Goal: Information Seeking & Learning: Check status

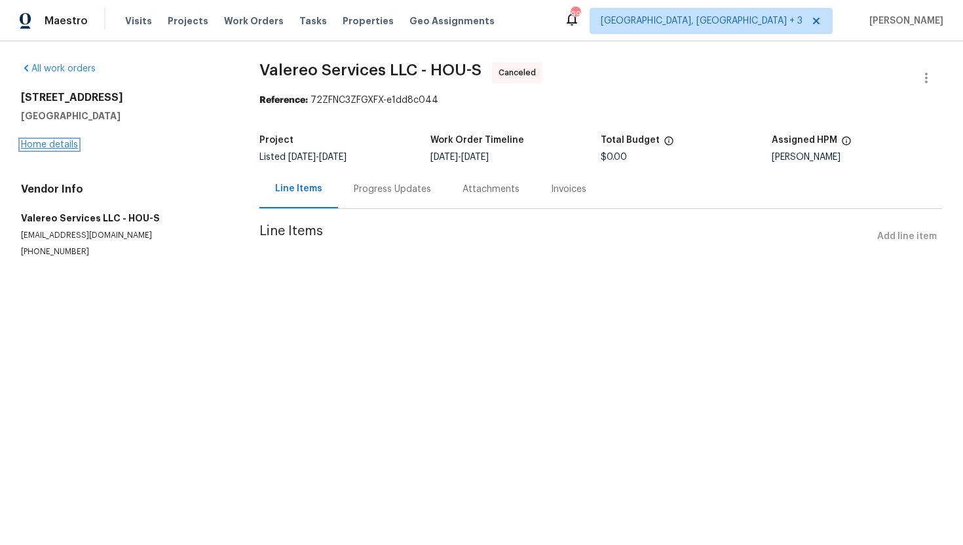
click at [67, 146] on link "Home details" at bounding box center [49, 144] width 57 height 9
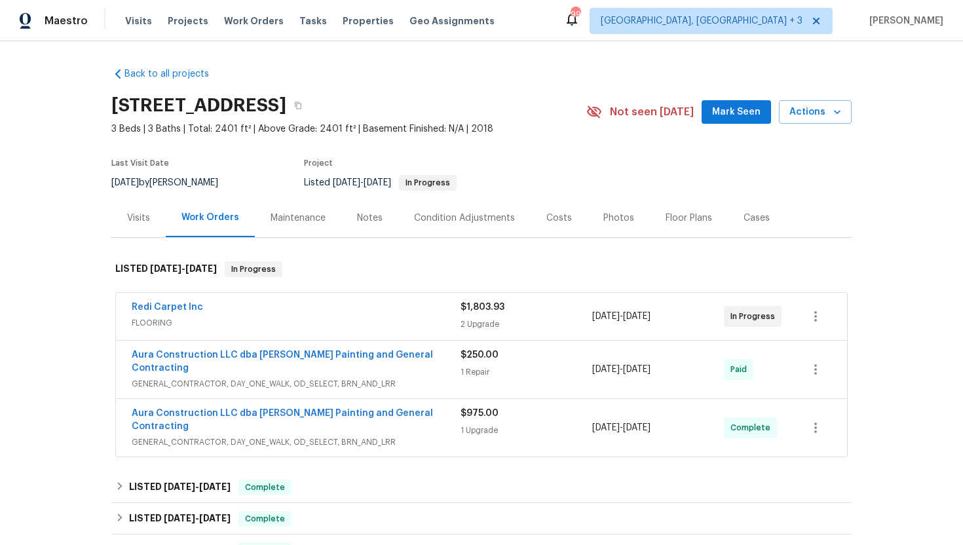
scroll to position [67, 0]
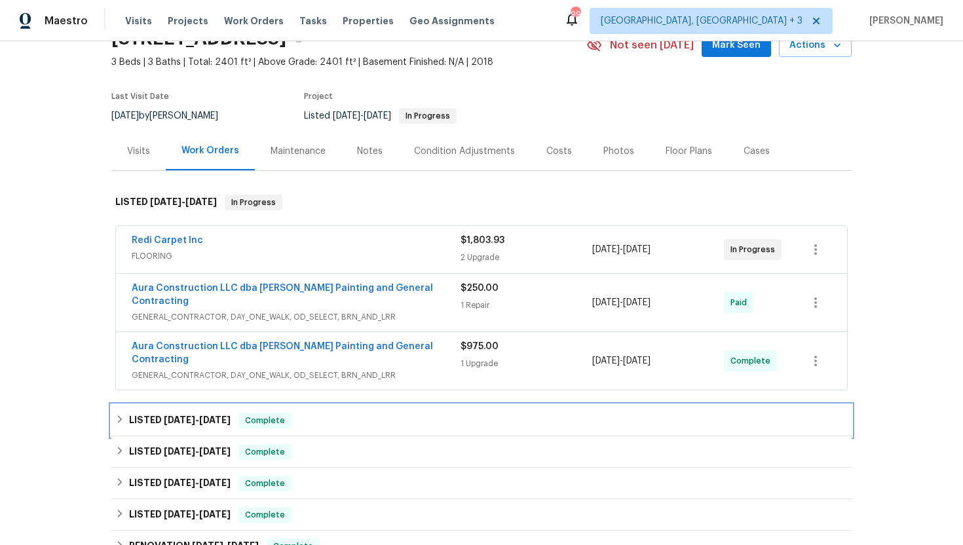
click at [222, 413] on h6 "LISTED [DATE] - [DATE]" at bounding box center [180, 421] width 102 height 16
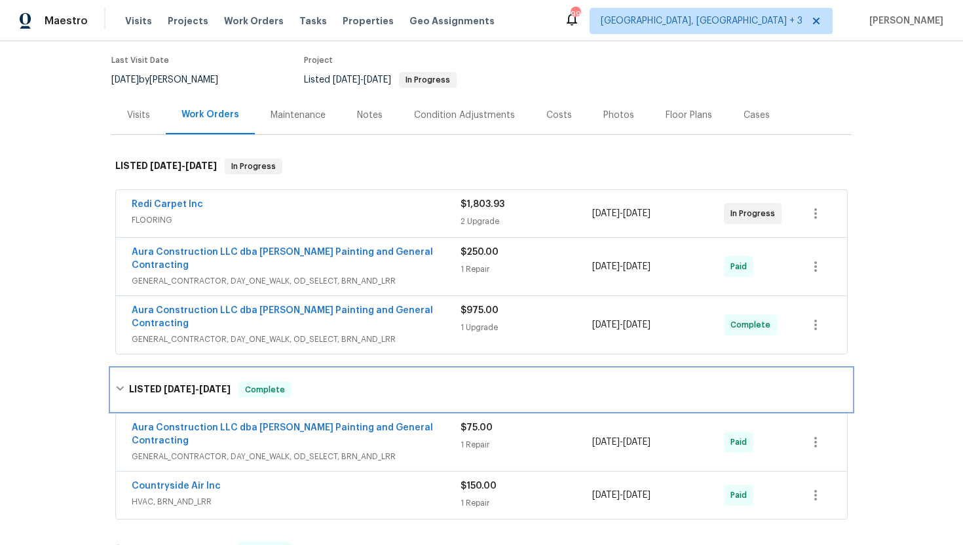
scroll to position [0, 0]
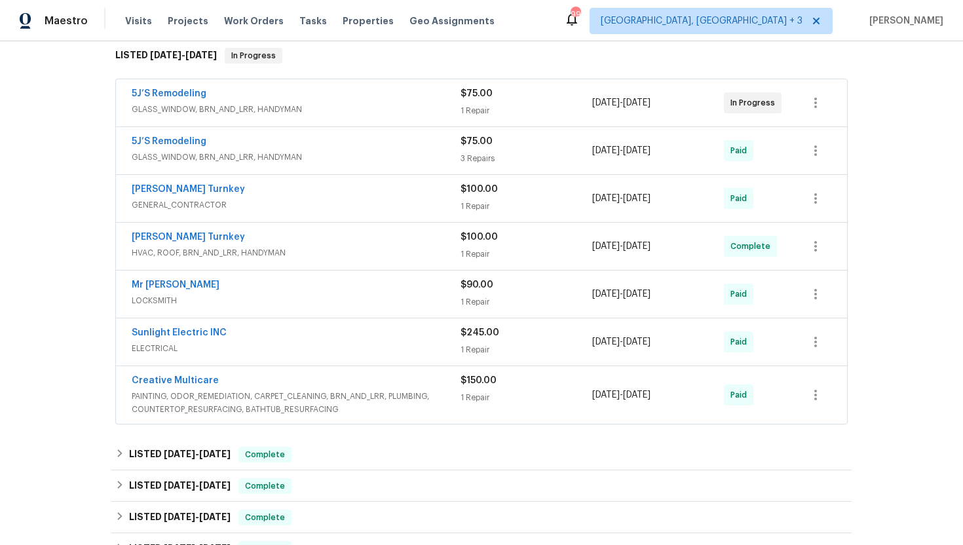
scroll to position [218, 0]
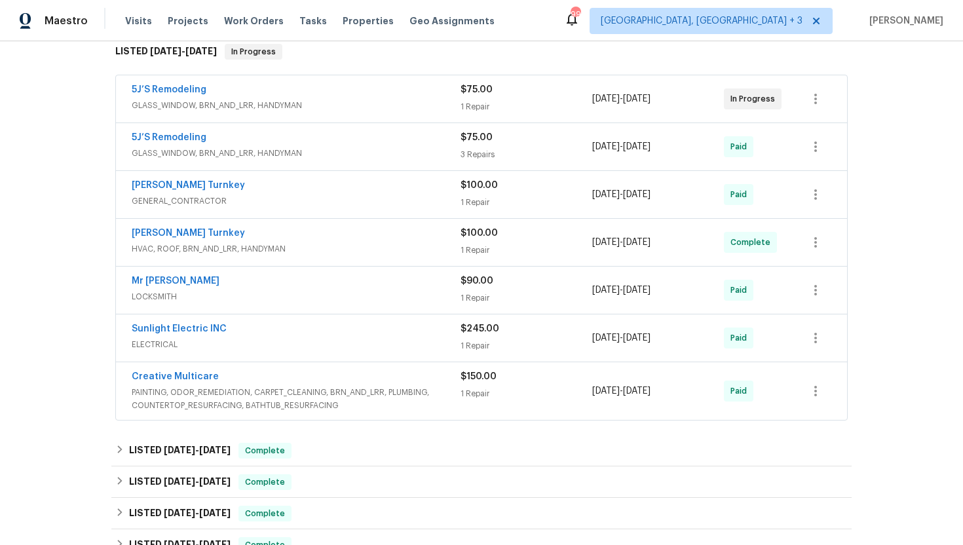
click at [327, 397] on span "PAINTING, ODOR_REMEDIATION, CARPET_CLEANING, BRN_AND_LRR, PLUMBING, COUNTERTOP_…" at bounding box center [296, 399] width 329 height 26
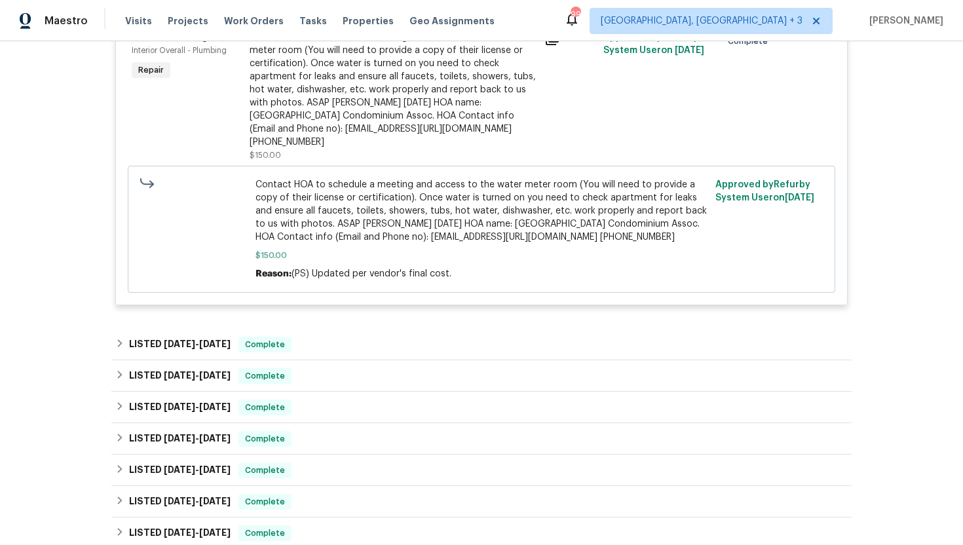
scroll to position [657, 0]
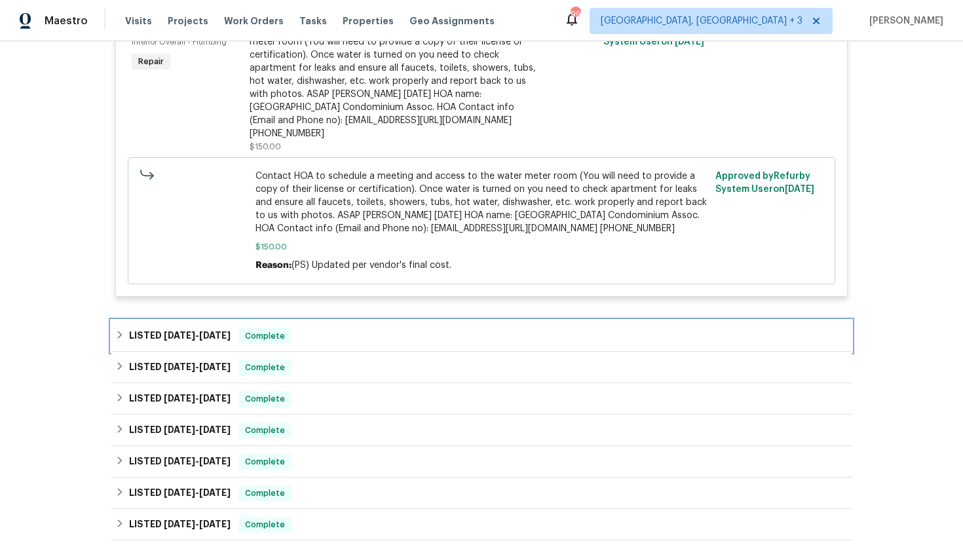
click at [256, 330] on span "Complete" at bounding box center [265, 336] width 50 height 13
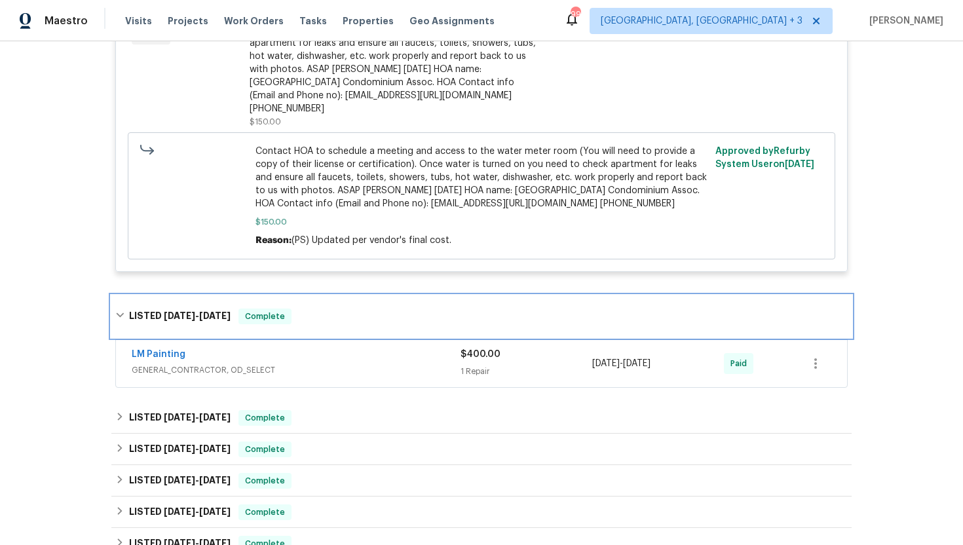
scroll to position [701, 0]
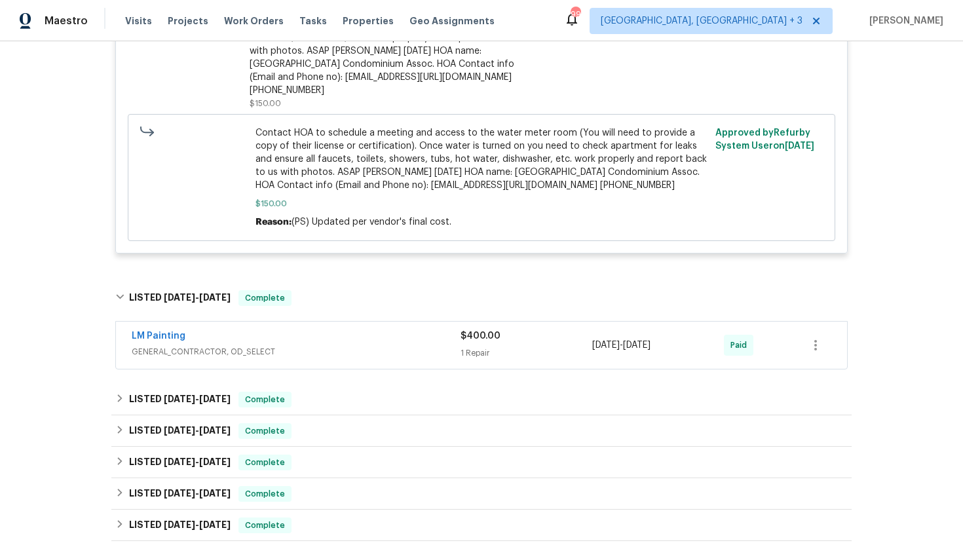
click at [294, 330] on div "LM Painting" at bounding box center [296, 338] width 329 height 16
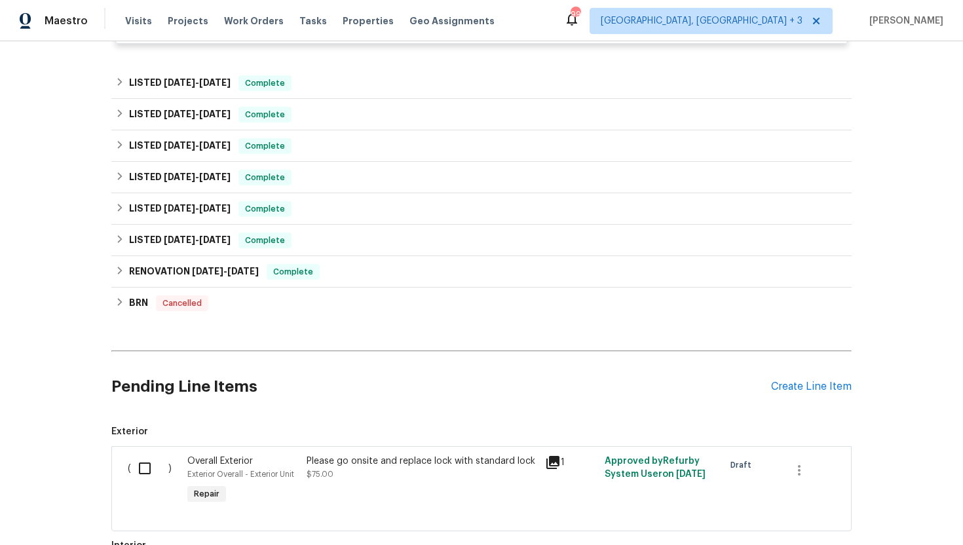
scroll to position [1511, 0]
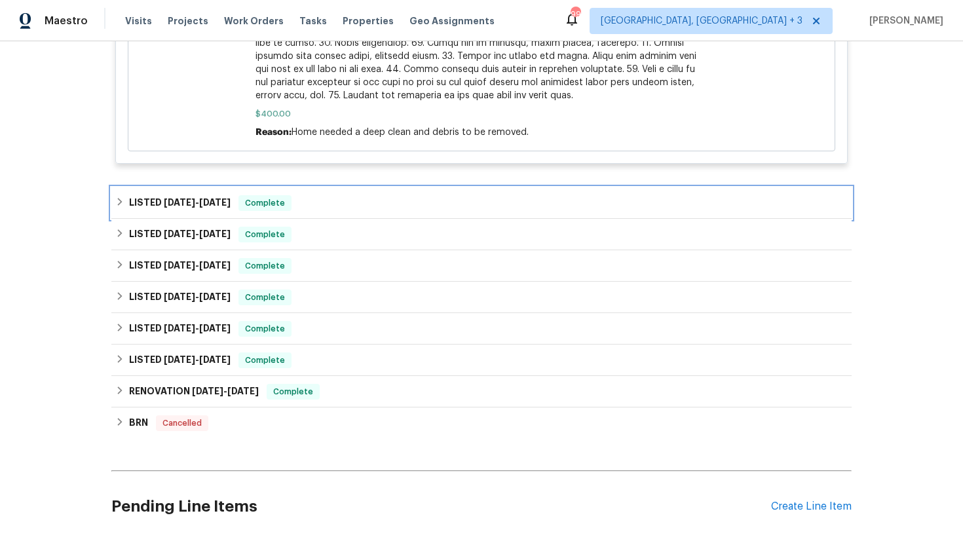
click at [284, 187] on div "LISTED [DATE] - [DATE] Complete" at bounding box center [481, 202] width 741 height 31
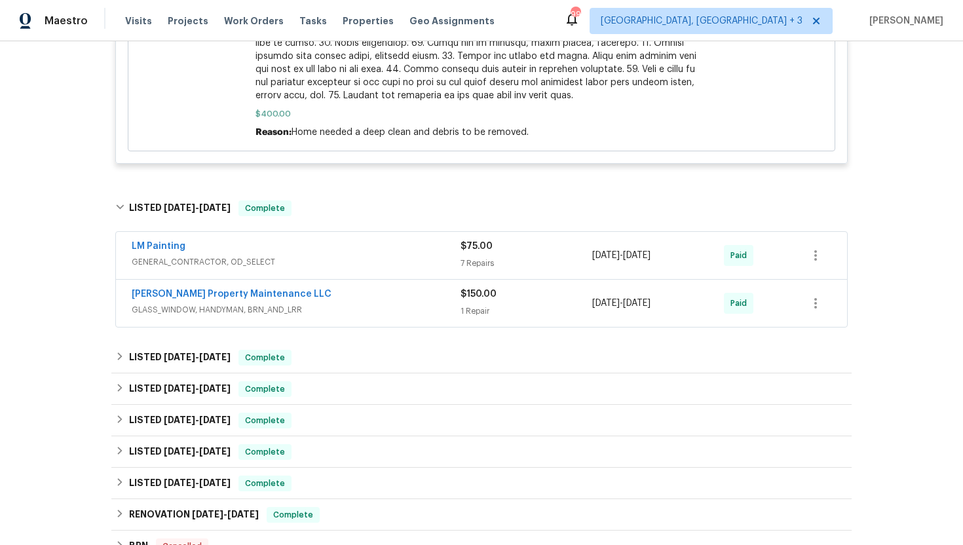
click at [334, 303] on span "GLASS_WINDOW, HANDYMAN, BRN_AND_LRR" at bounding box center [296, 309] width 329 height 13
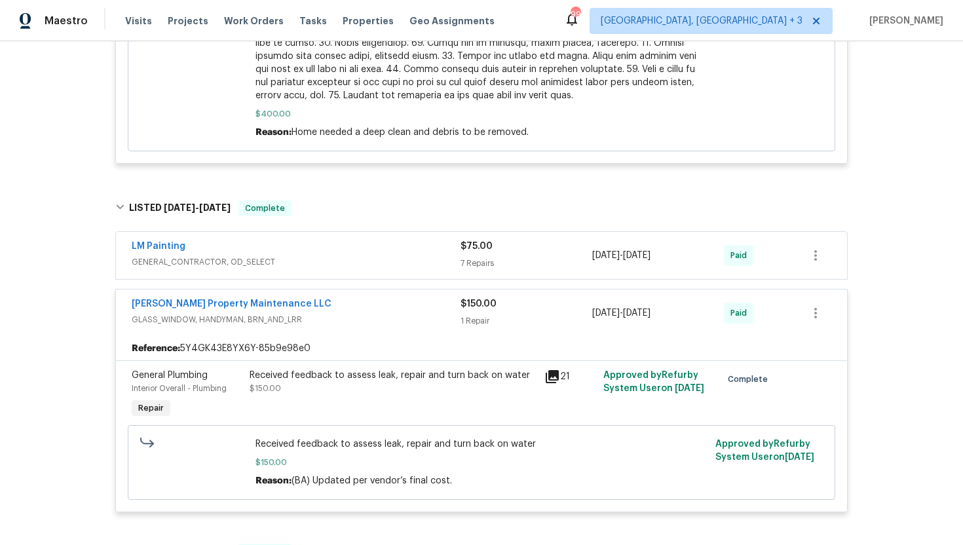
click at [349, 267] on div "LM Painting GENERAL_CONTRACTOR, OD_SELECT $75.00 7 Repairs [DATE] - [DATE] Paid" at bounding box center [481, 255] width 731 height 47
click at [354, 256] on span "GENERAL_CONTRACTOR, OD_SELECT" at bounding box center [296, 262] width 329 height 13
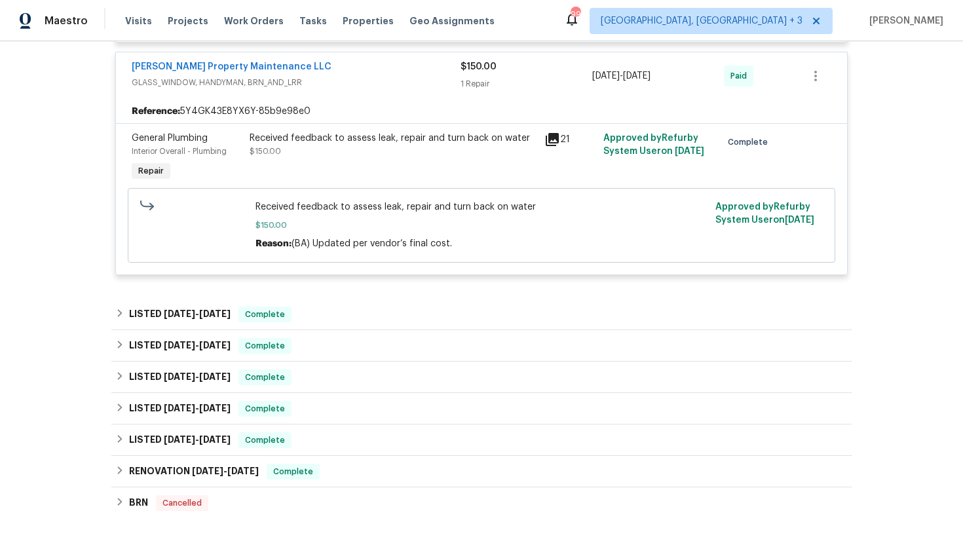
scroll to position [2901, 0]
